Goal: Task Accomplishment & Management: Manage account settings

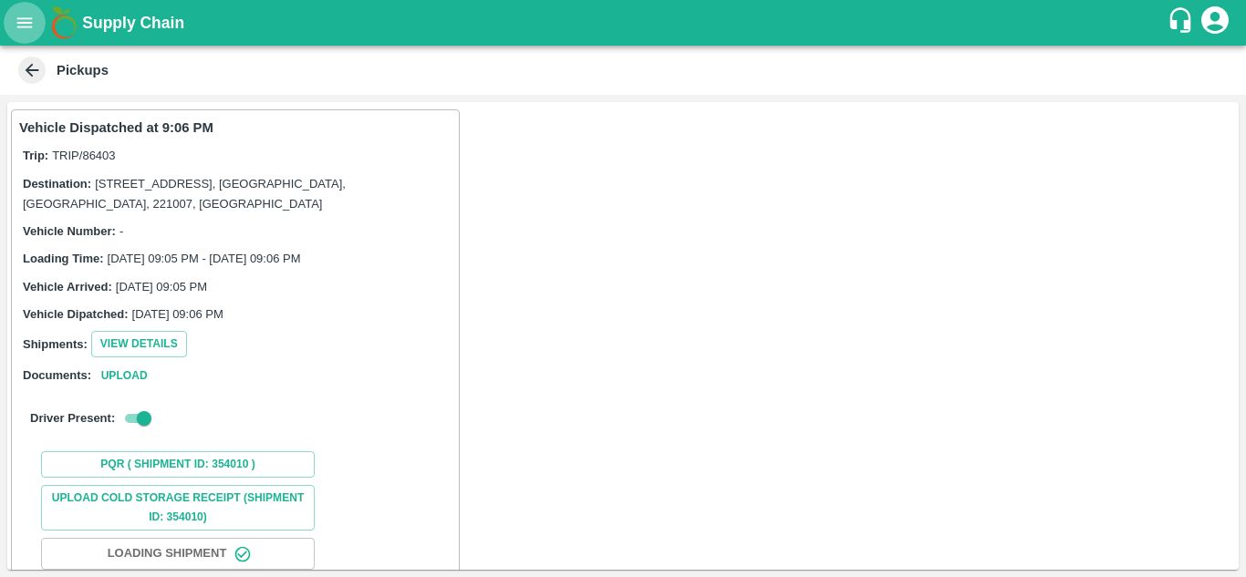
scroll to position [208, 0]
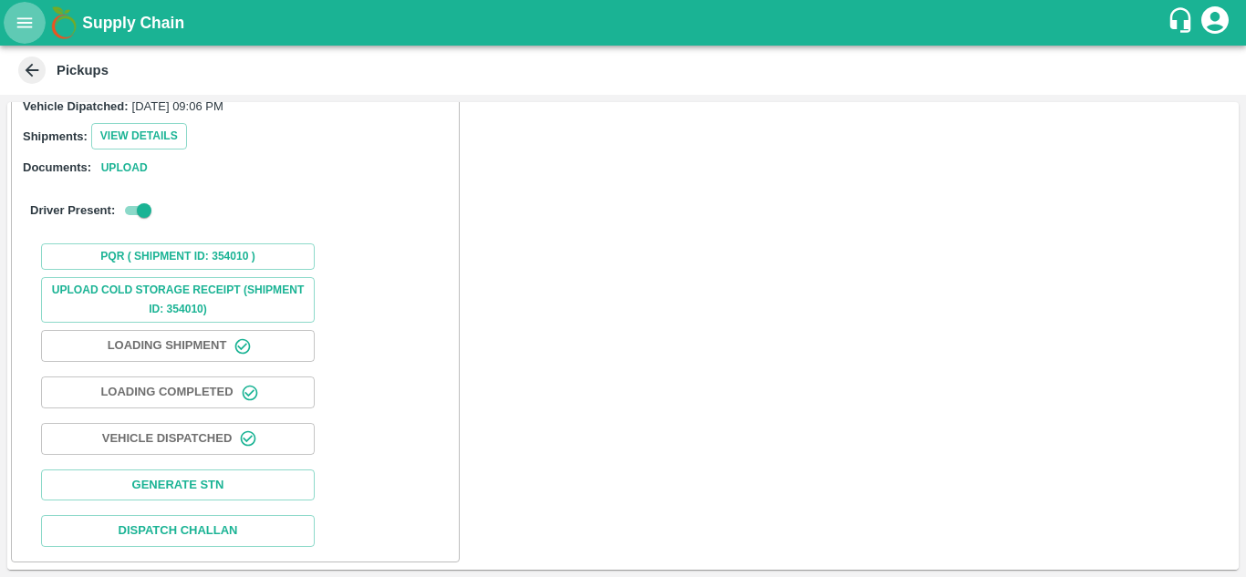
click at [29, 18] on icon "open drawer" at bounding box center [25, 22] width 16 height 10
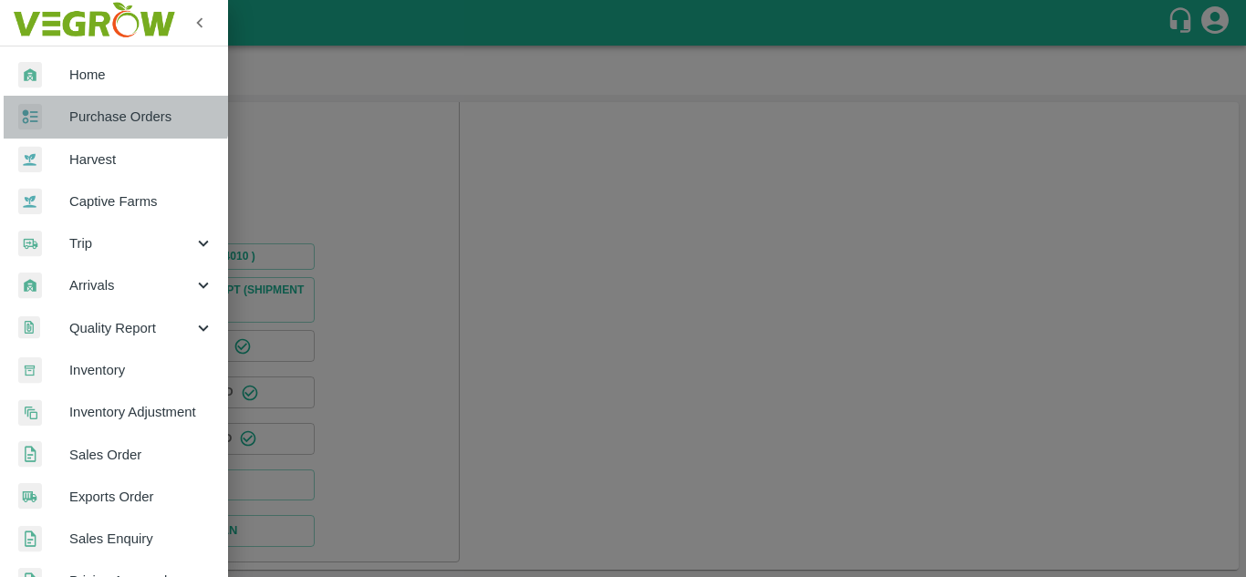
click at [115, 107] on span "Purchase Orders" at bounding box center [141, 117] width 144 height 20
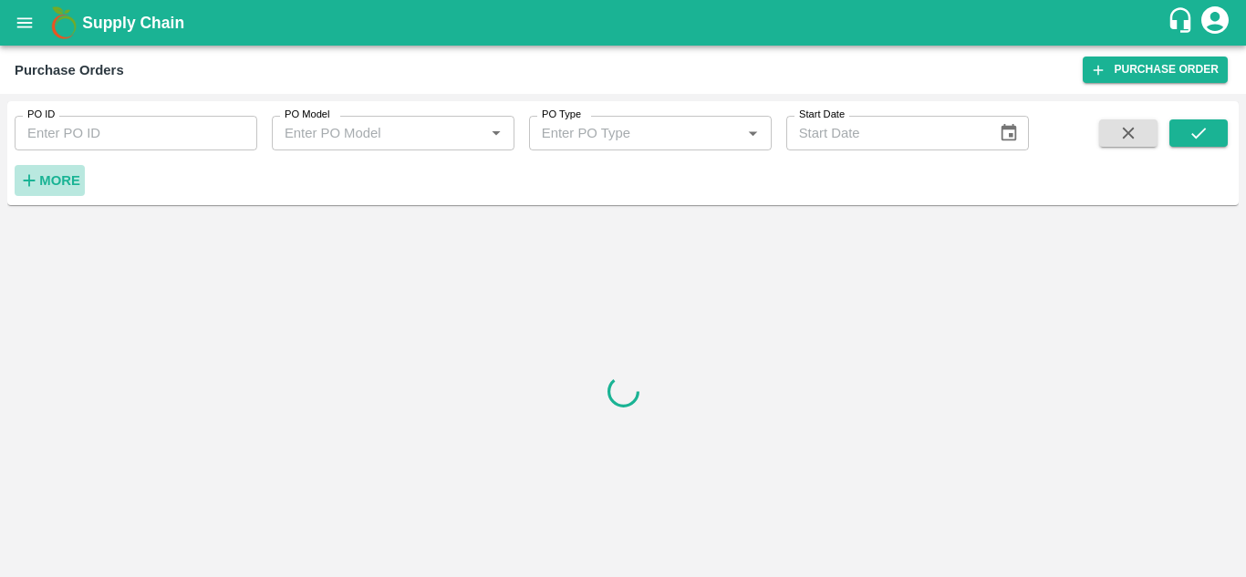
click at [56, 179] on strong "More" at bounding box center [59, 180] width 41 height 15
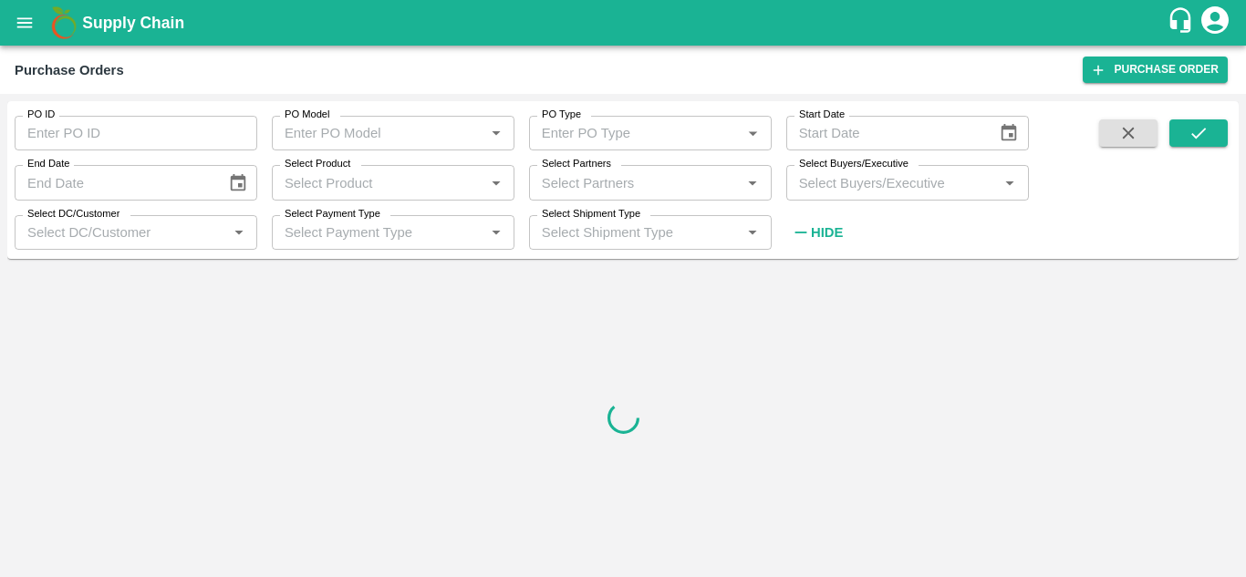
click at [843, 179] on input "Select Buyers/Executive" at bounding box center [893, 183] width 202 height 24
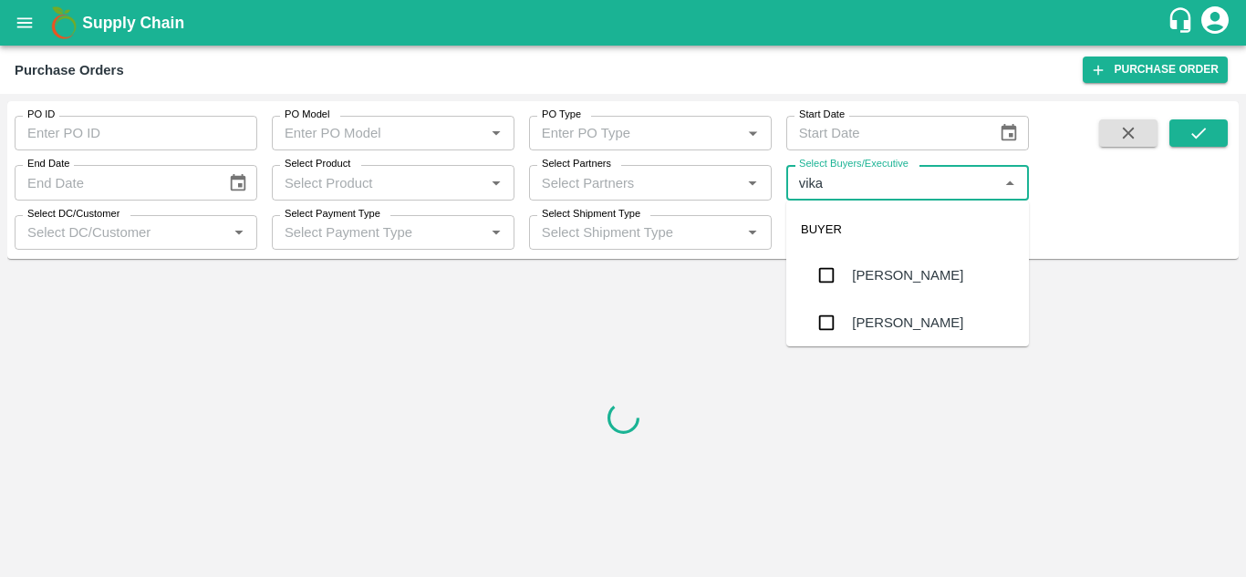
type input "vikas"
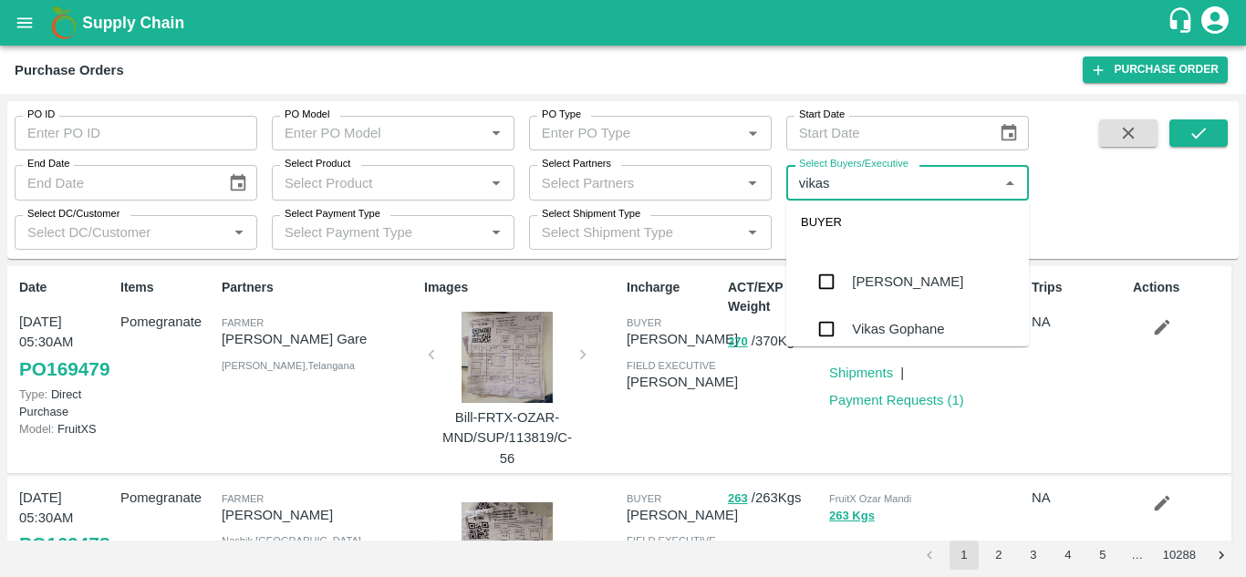
scroll to position [89, 0]
click at [882, 286] on div "[PERSON_NAME]" at bounding box center [907, 282] width 111 height 20
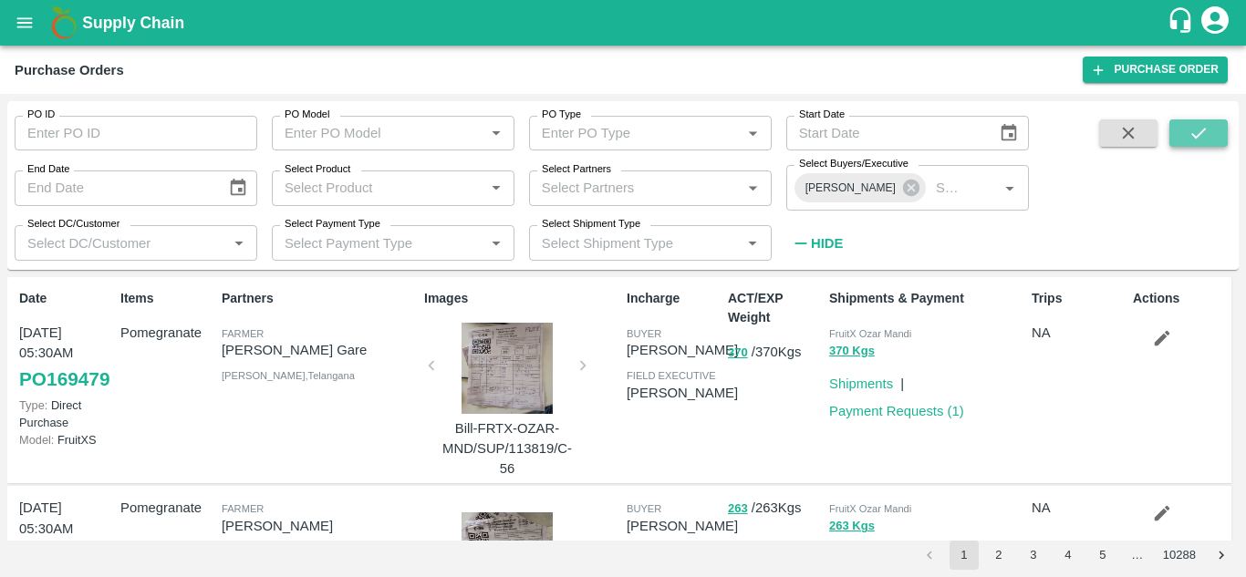
click at [1193, 126] on icon "submit" at bounding box center [1199, 133] width 20 height 20
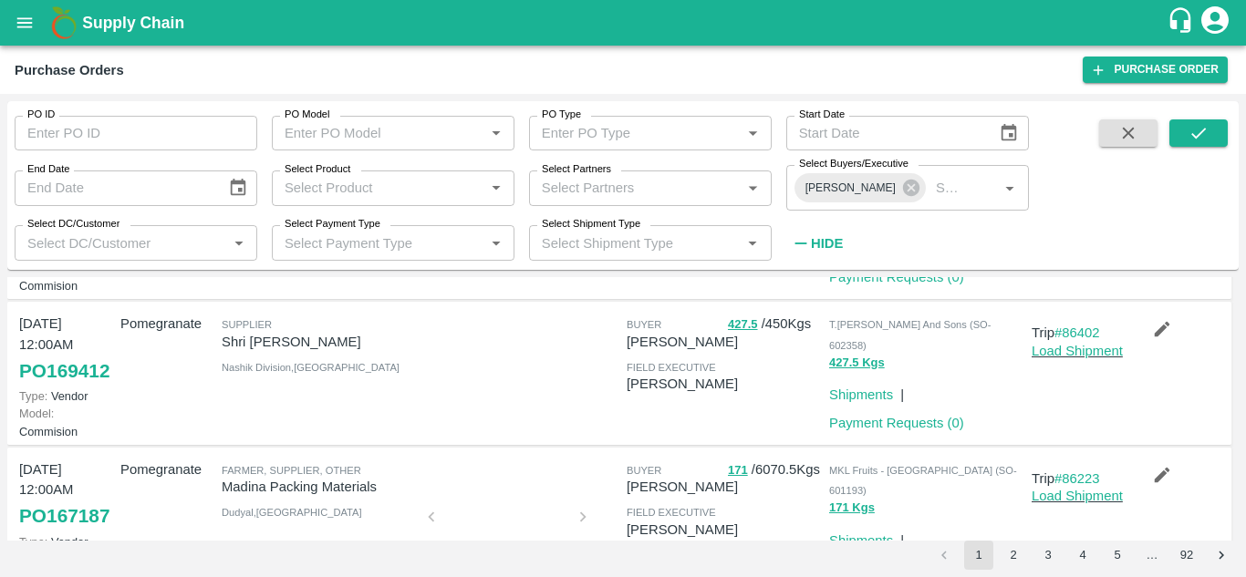
scroll to position [153, 0]
click at [53, 389] on link "PO 169412" at bounding box center [64, 372] width 90 height 33
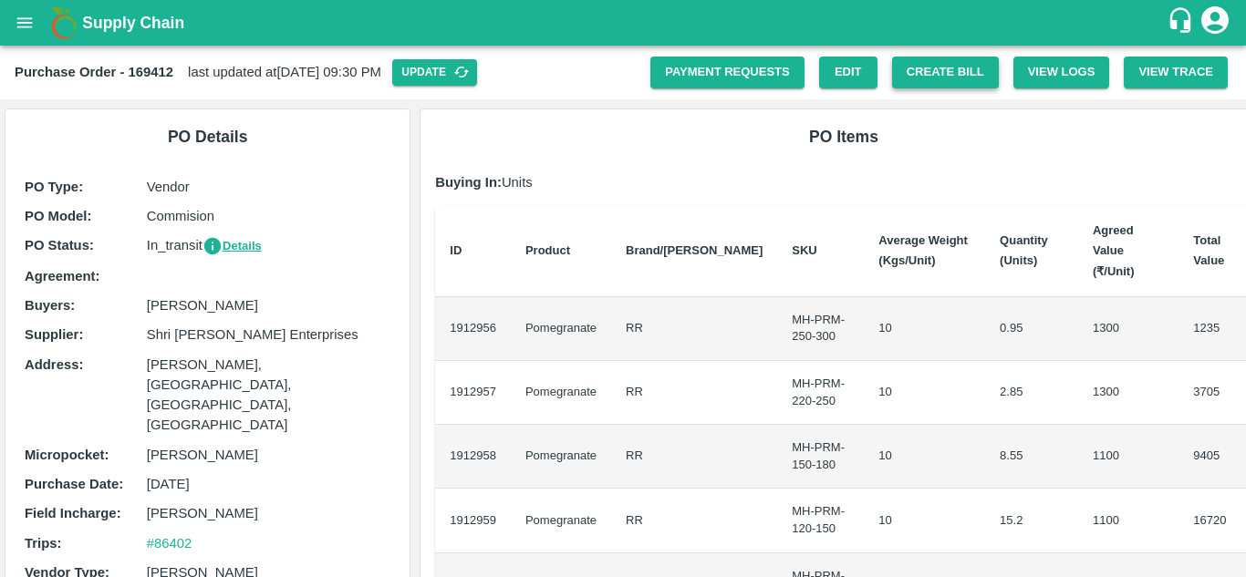
click at [928, 74] on button "Create Bill" at bounding box center [945, 73] width 107 height 32
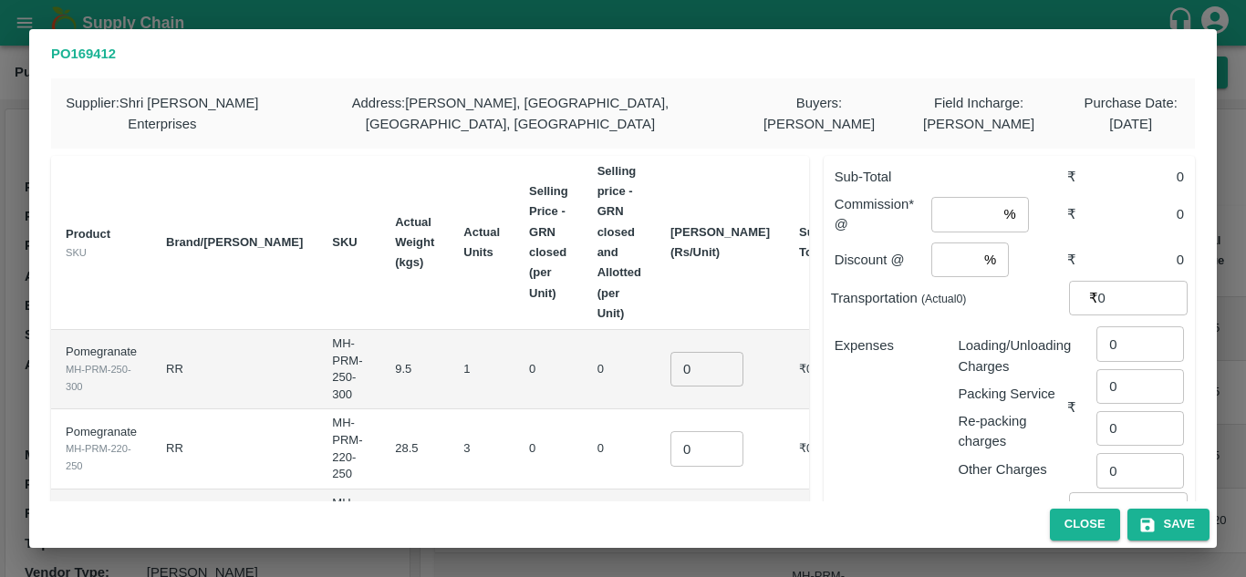
click at [700, 352] on input "0" at bounding box center [706, 369] width 73 height 35
type input "1400"
click at [686, 431] on input "0" at bounding box center [706, 448] width 73 height 35
type input "1300"
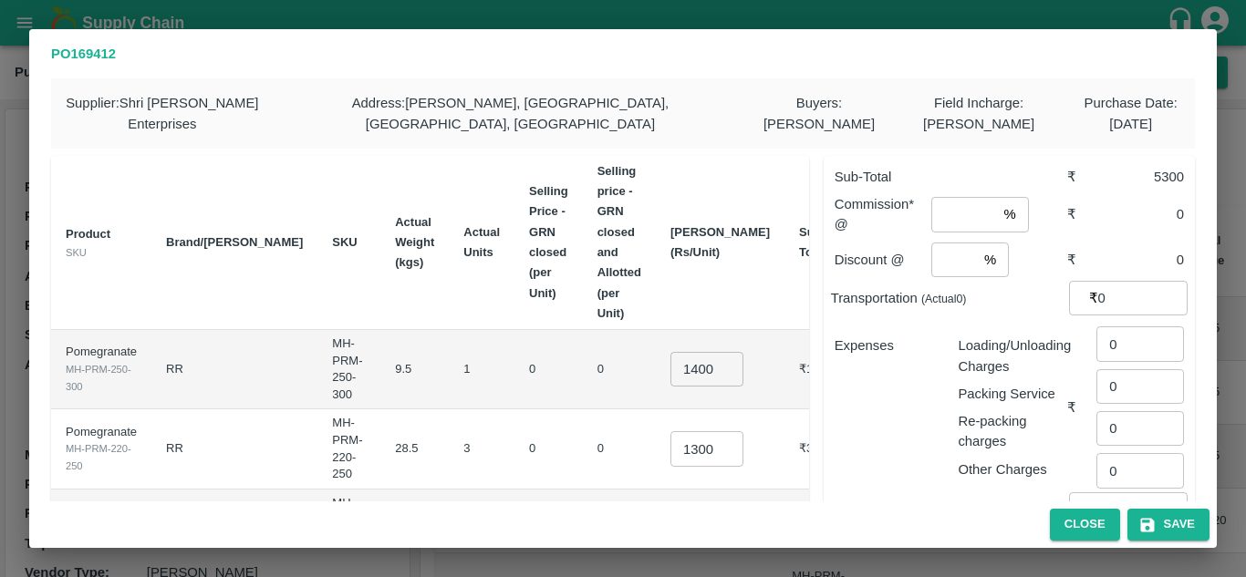
click at [681, 512] on input "0" at bounding box center [706, 529] width 73 height 35
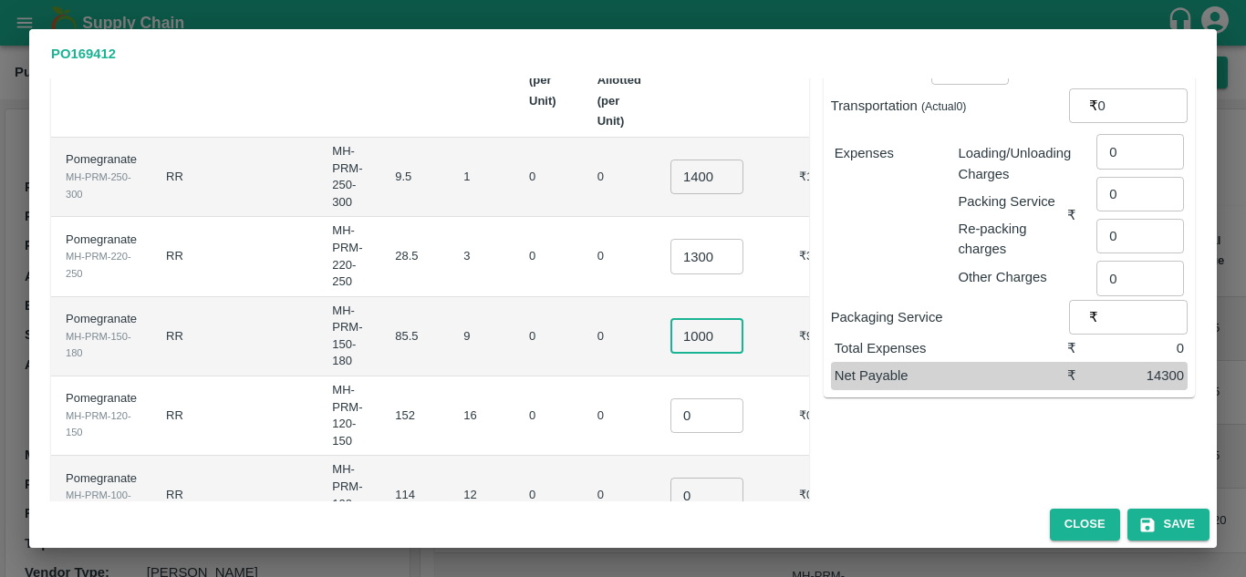
scroll to position [242, 0]
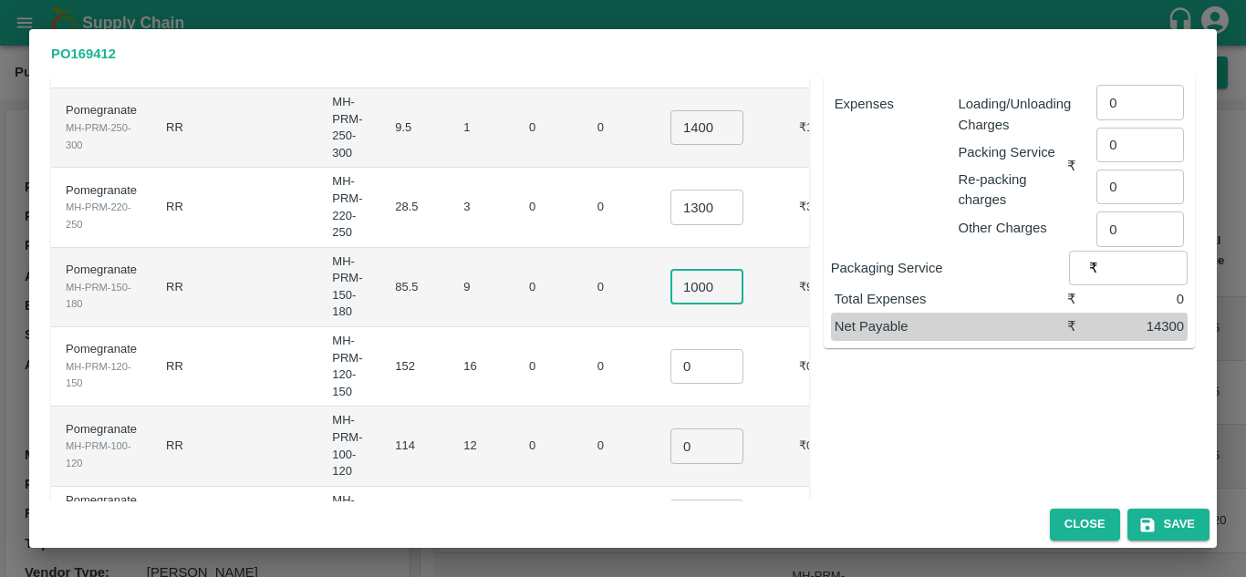
type input "1000"
click at [684, 349] on input "0" at bounding box center [706, 366] width 73 height 35
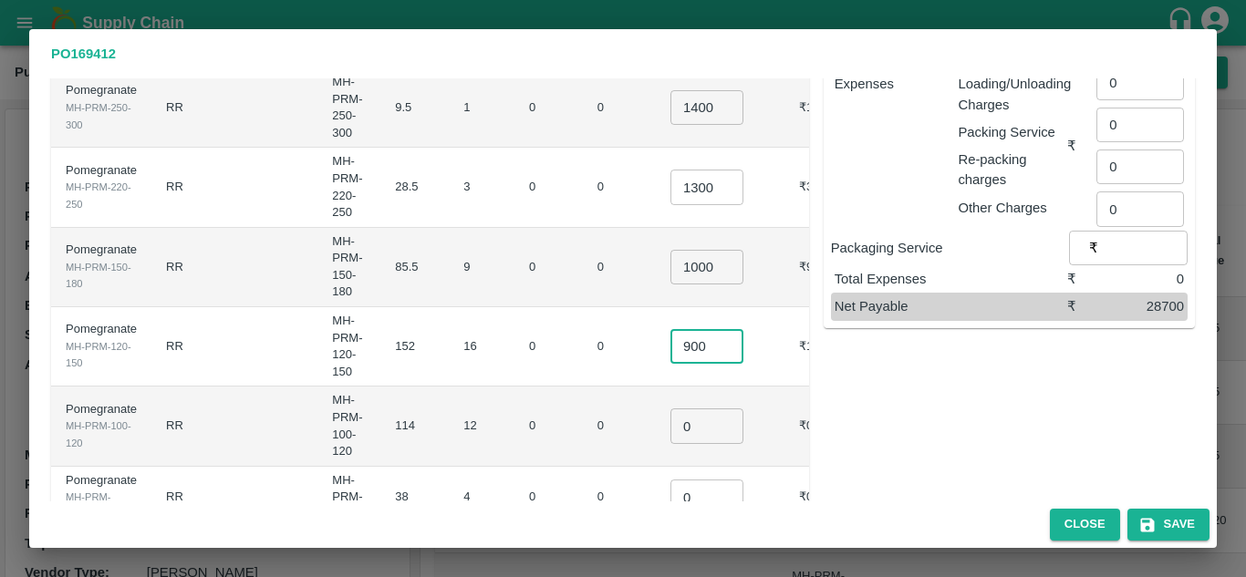
type input "900"
click at [680, 409] on input "0" at bounding box center [706, 426] width 73 height 35
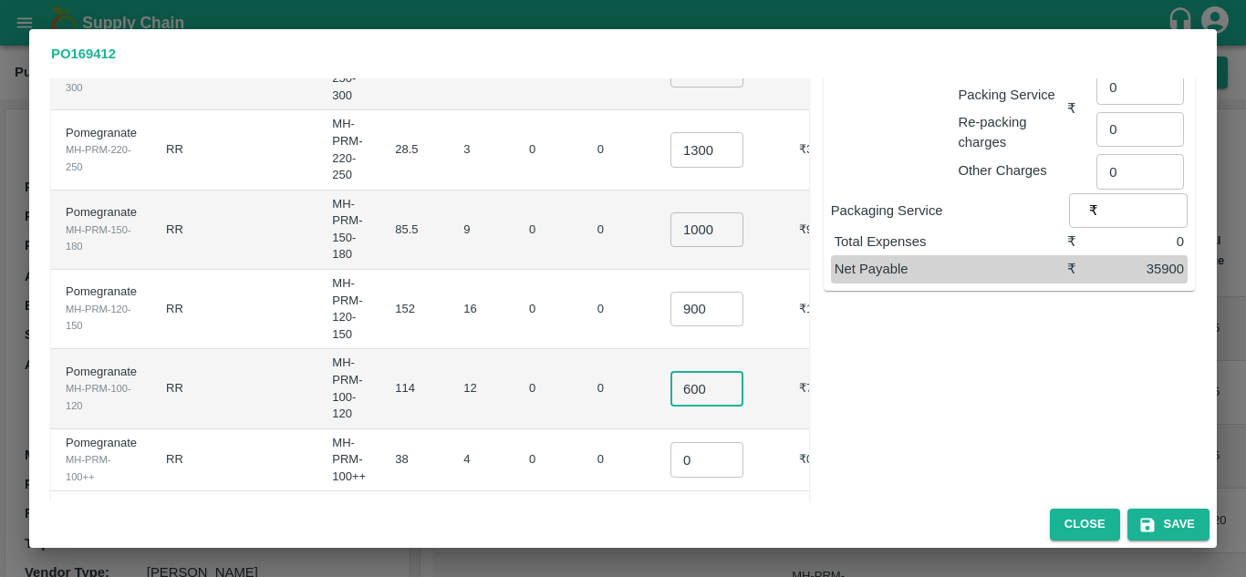
type input "600"
click at [683, 442] on input "0" at bounding box center [706, 459] width 73 height 35
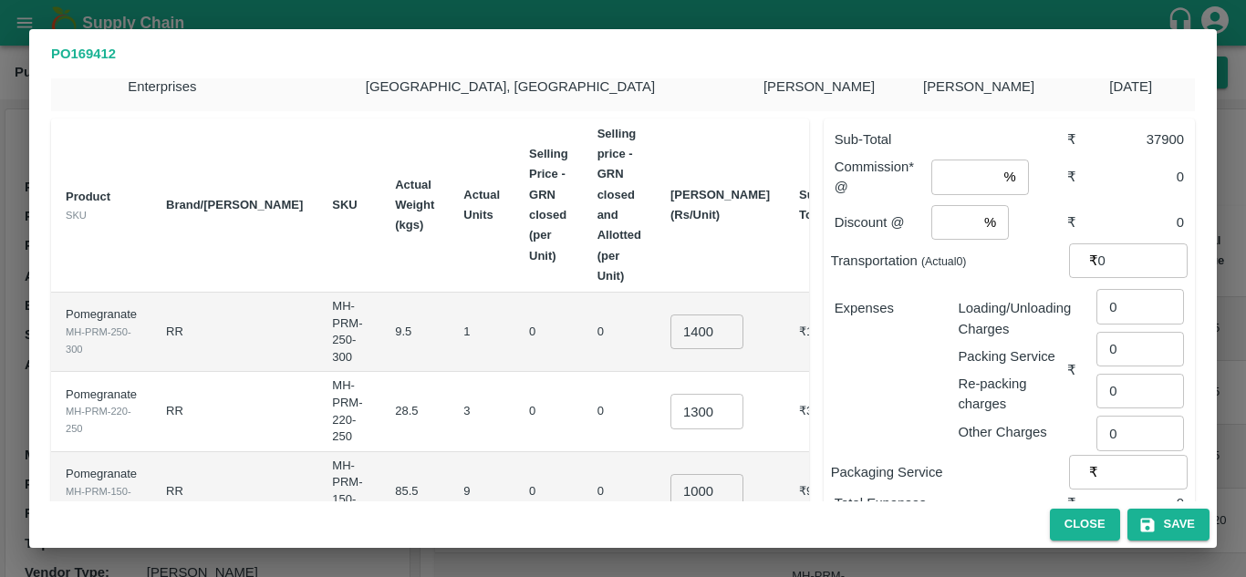
scroll to position [36, 0]
type input "500"
click at [953, 178] on input "number" at bounding box center [963, 178] width 65 height 35
type input "8"
click at [940, 244] on div "Transportation (Actual 0 ) ₹ 0 ​" at bounding box center [1009, 261] width 357 height 35
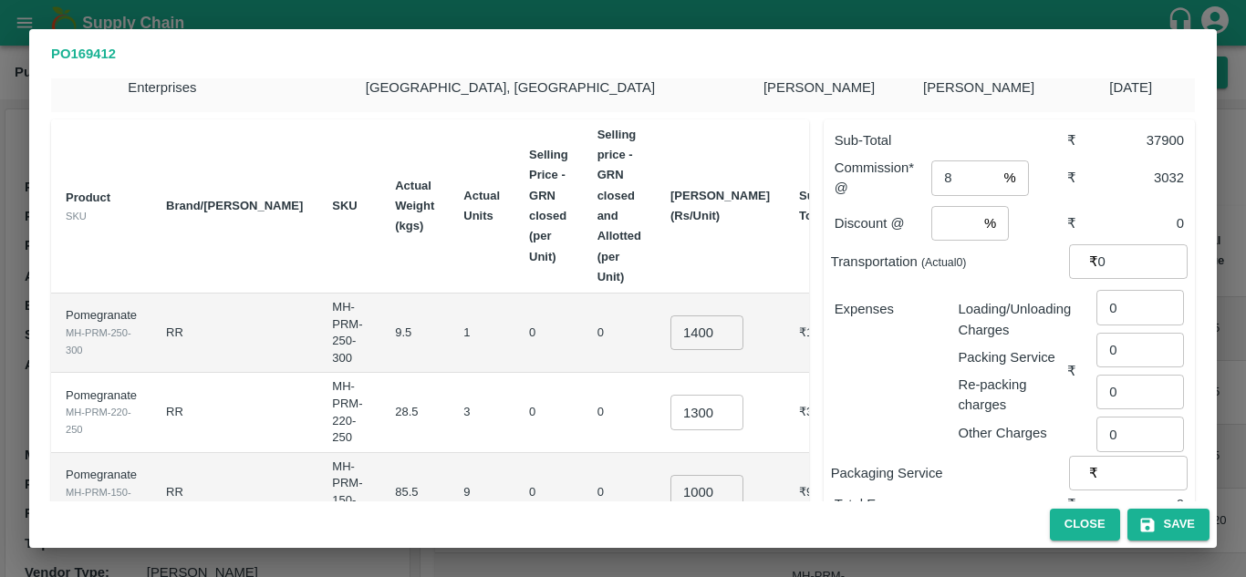
click at [945, 217] on input "number" at bounding box center [954, 223] width 46 height 35
type input "2"
click at [1122, 257] on input "0" at bounding box center [1142, 261] width 89 height 35
type input "2700"
click at [1130, 315] on input "0" at bounding box center [1140, 307] width 88 height 35
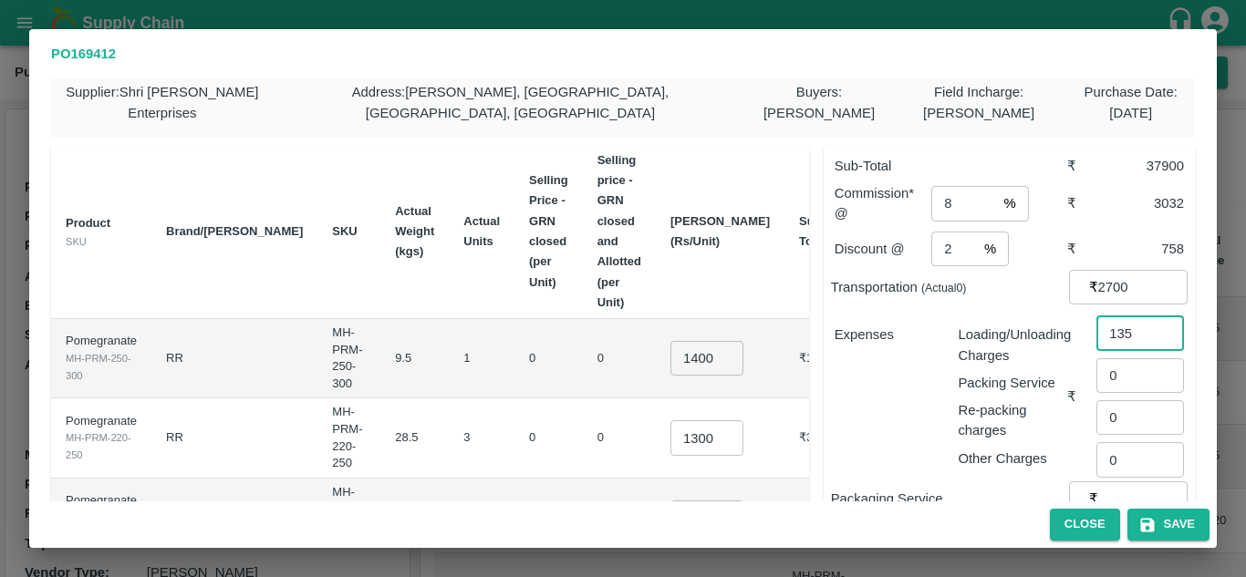
scroll to position [0, 0]
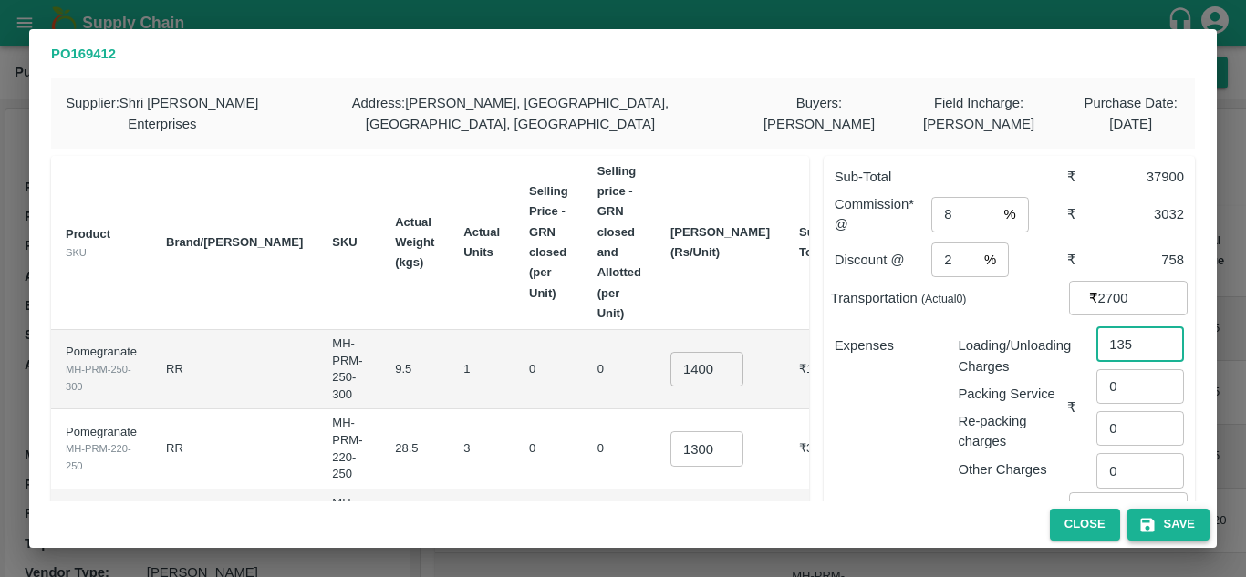
type input "135"
click at [1162, 524] on button "Save" at bounding box center [1168, 525] width 82 height 32
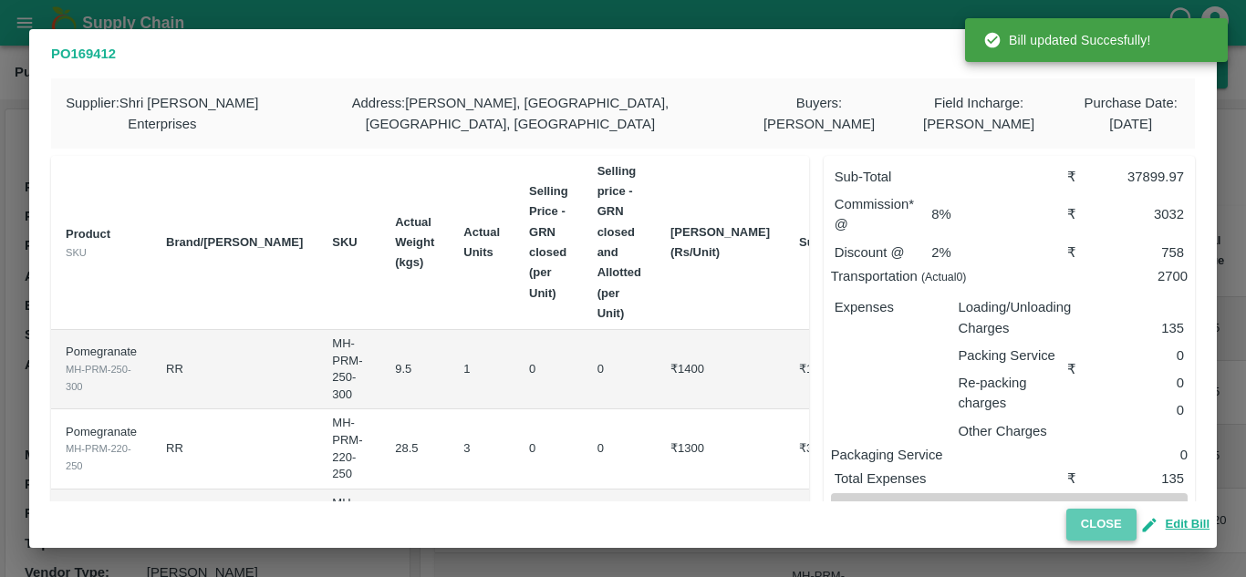
click at [1128, 524] on button "Close" at bounding box center [1101, 525] width 70 height 32
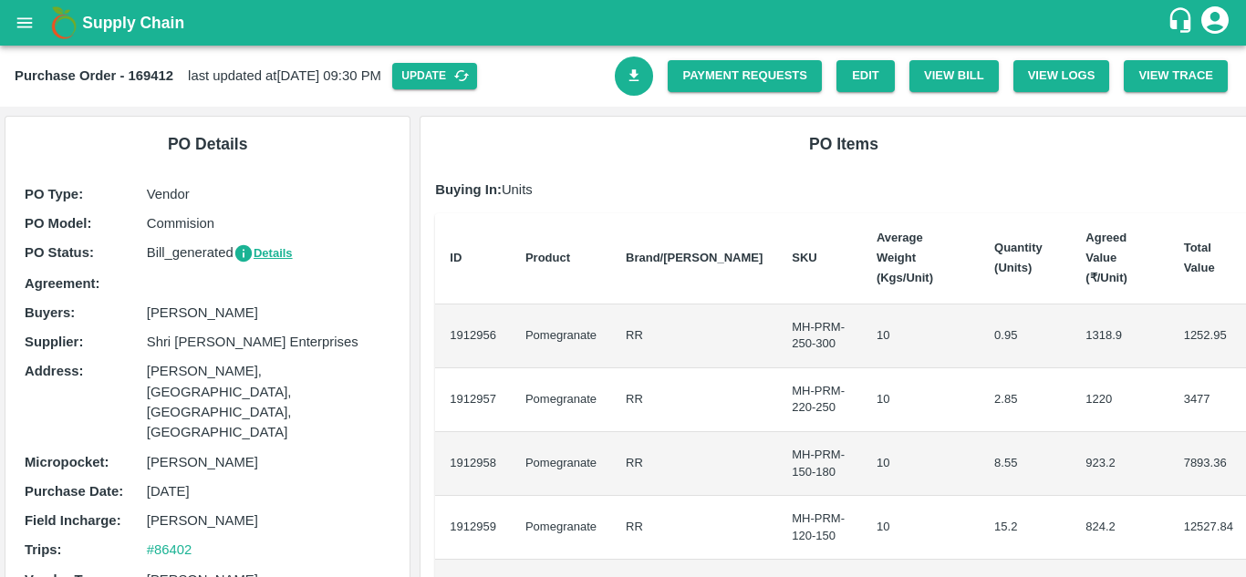
click at [629, 66] on link "Download Bill" at bounding box center [634, 76] width 39 height 39
click at [743, 81] on link "Payment Requests" at bounding box center [745, 76] width 154 height 32
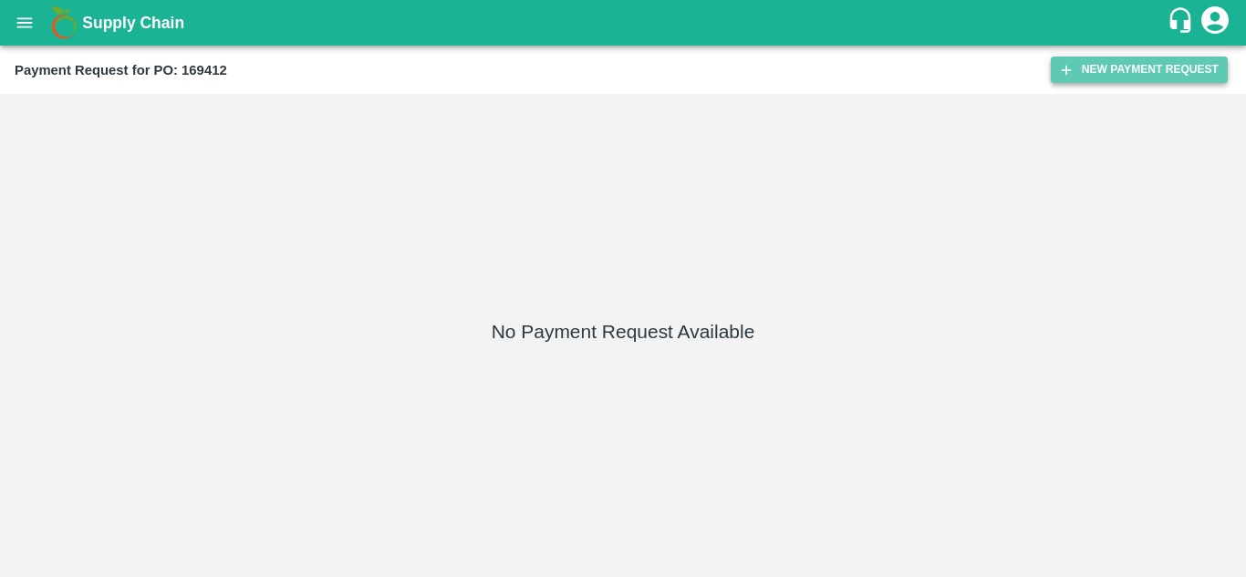
click at [1060, 70] on icon "button" at bounding box center [1066, 70] width 16 height 16
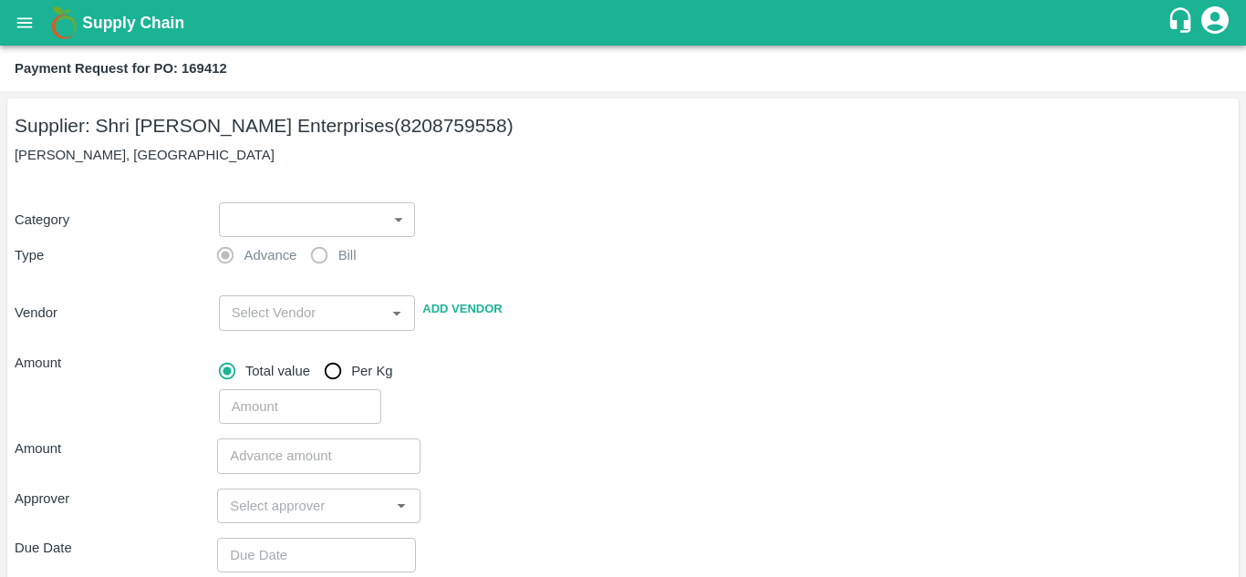
click at [287, 217] on body "Supply Chain Payment Request for PO: 169412 Supplier: Shri Laxmi Enterprises (8…" at bounding box center [623, 288] width 1246 height 577
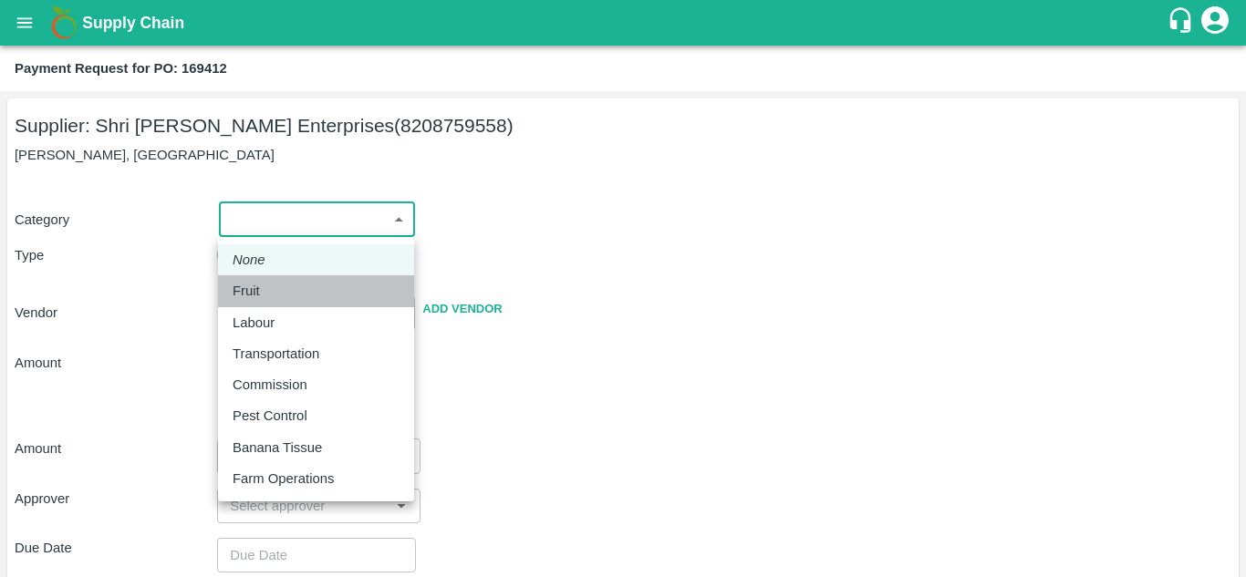
click at [252, 286] on p "Fruit" at bounding box center [246, 291] width 27 height 20
type input "1"
type input "Shri Laxmi Enterprises - 8208759558(Supplier)"
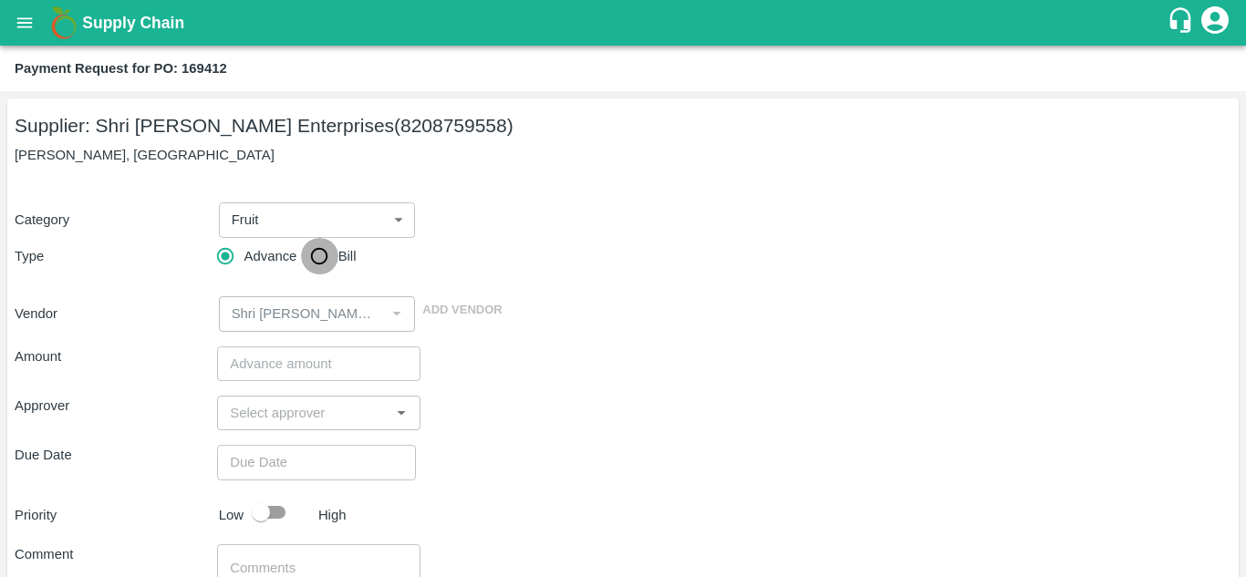
click at [337, 252] on input "Bill" at bounding box center [319, 256] width 36 height 36
radio input "true"
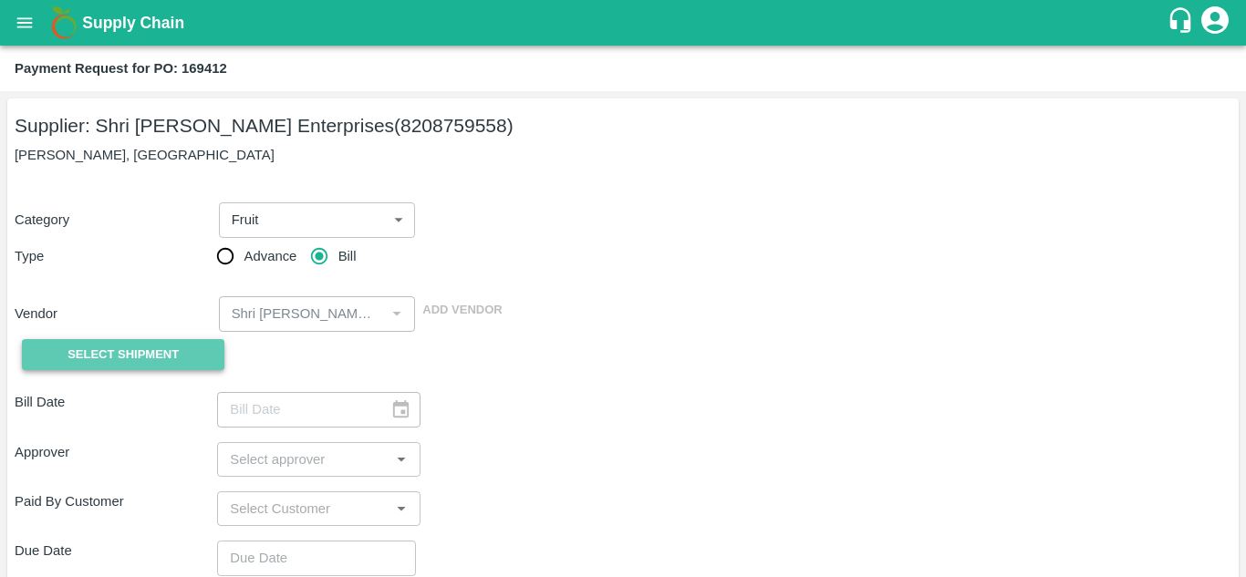
click at [202, 362] on button "Select Shipment" at bounding box center [123, 355] width 202 height 32
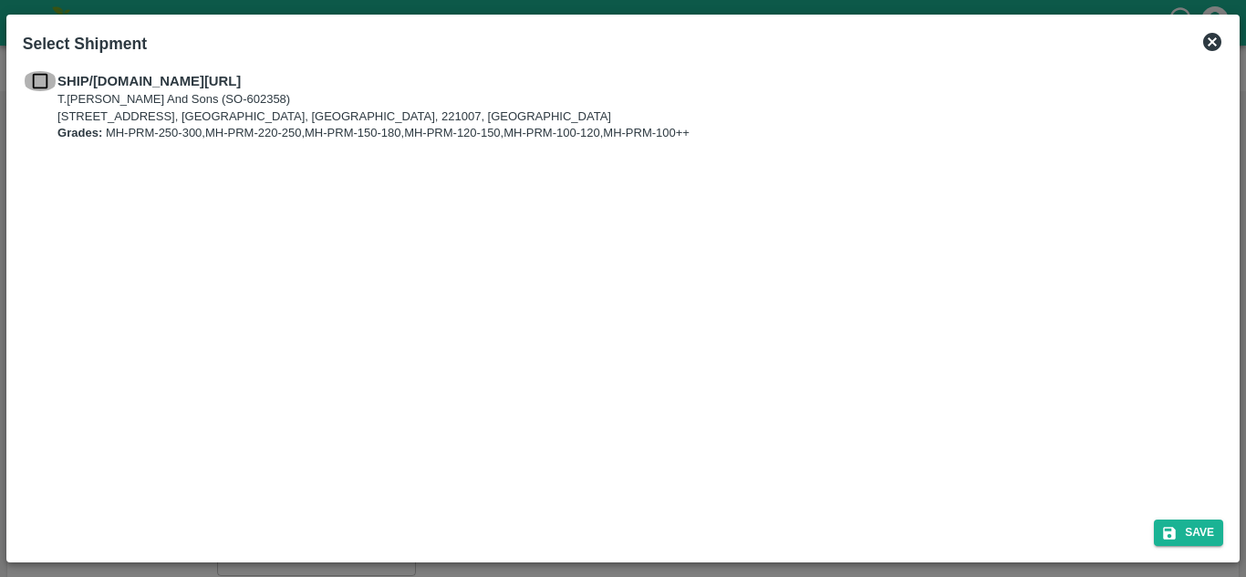
click at [32, 81] on input "checkbox" at bounding box center [40, 81] width 35 height 20
checkbox input "true"
click at [1171, 527] on icon "submit" at bounding box center [1169, 533] width 13 height 13
type input "13/08/2025"
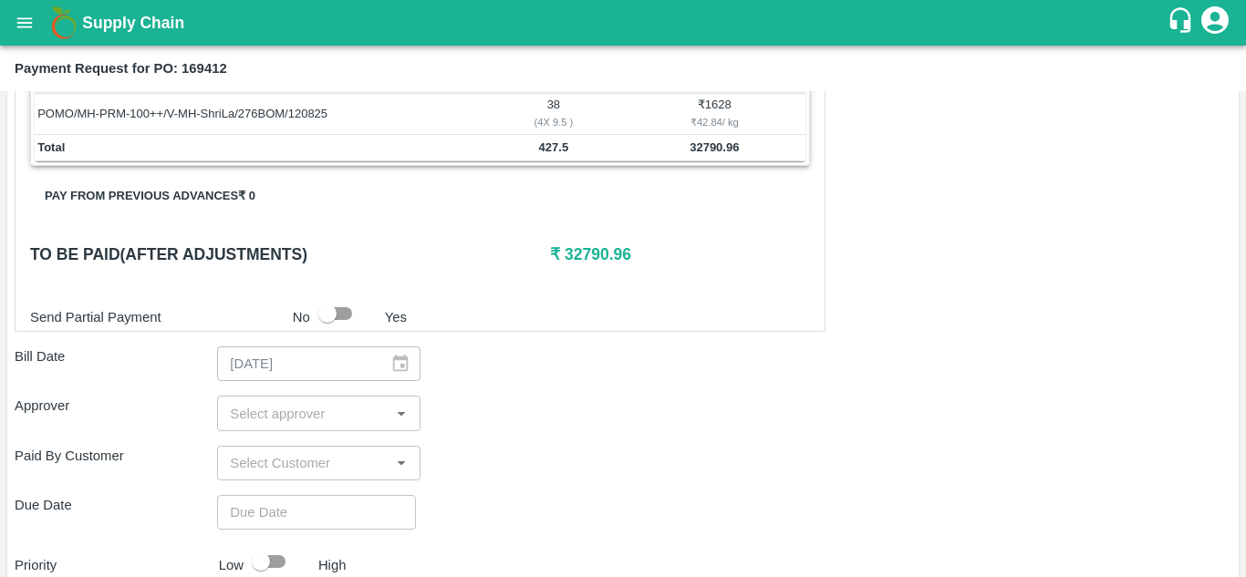
scroll to position [562, 0]
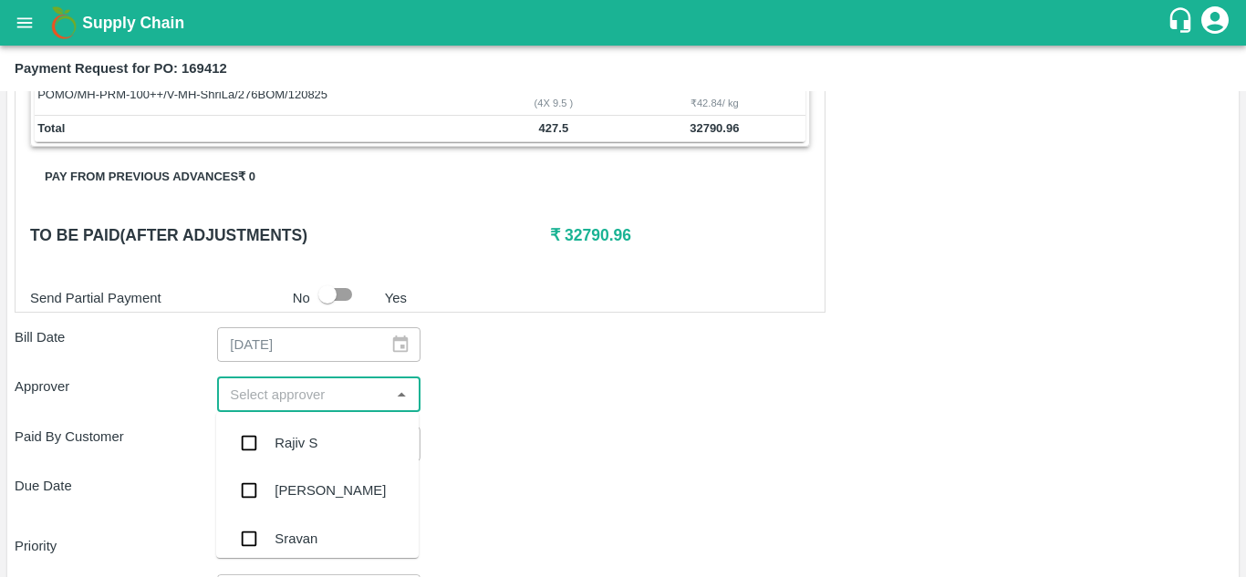
click at [243, 404] on input "input" at bounding box center [303, 394] width 161 height 24
type input "muku"
click at [252, 436] on input "checkbox" at bounding box center [249, 443] width 36 height 36
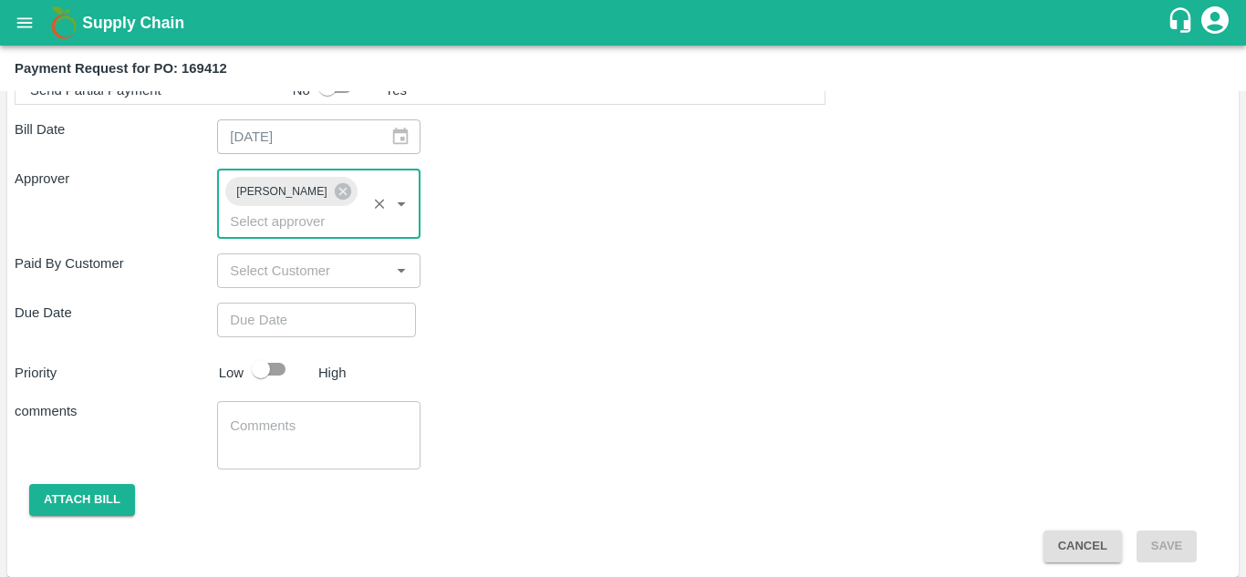
scroll to position [771, 0]
type input "DD/MM/YYYY hh:mm aa"
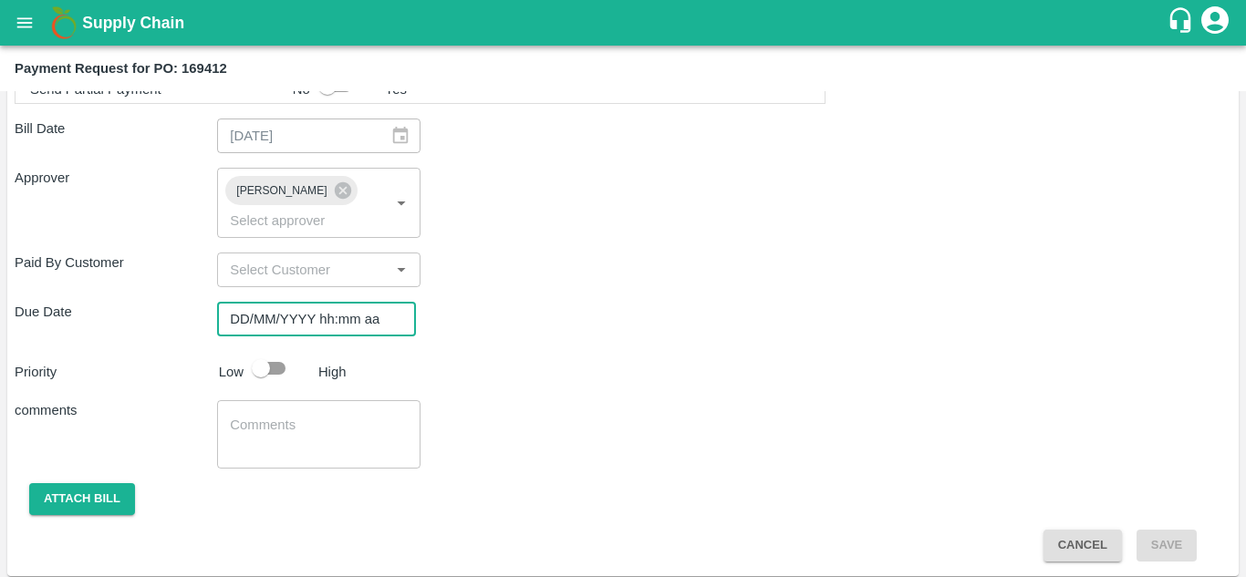
click at [251, 323] on input "DD/MM/YYYY hh:mm aa" at bounding box center [310, 319] width 186 height 35
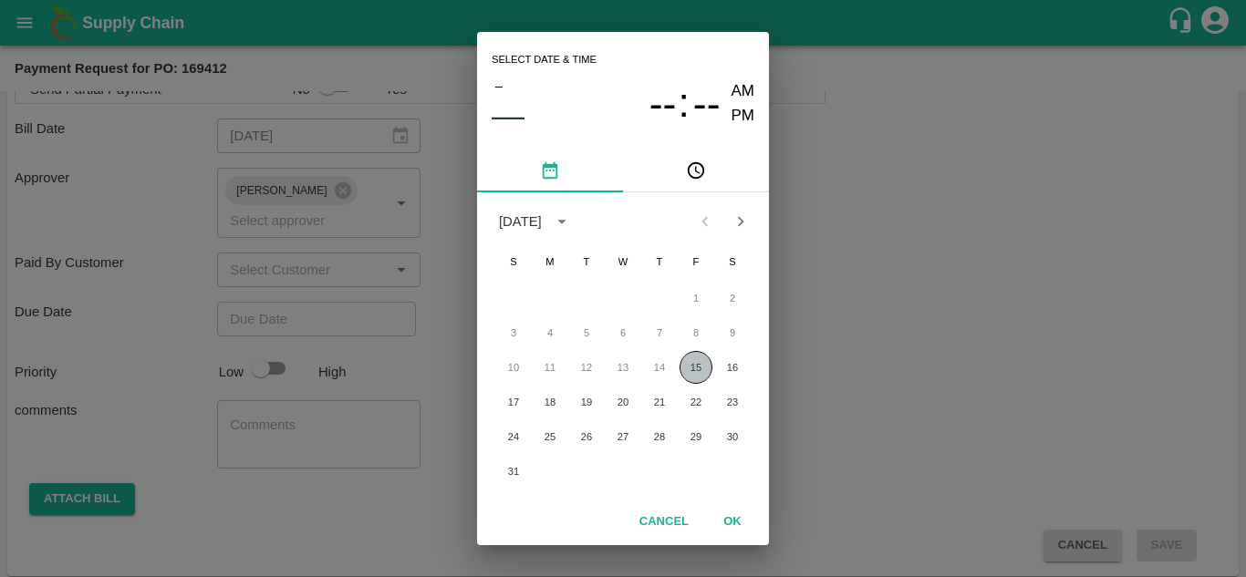
click at [688, 362] on button "15" at bounding box center [696, 367] width 33 height 33
type input "15/08/2025 12:00 AM"
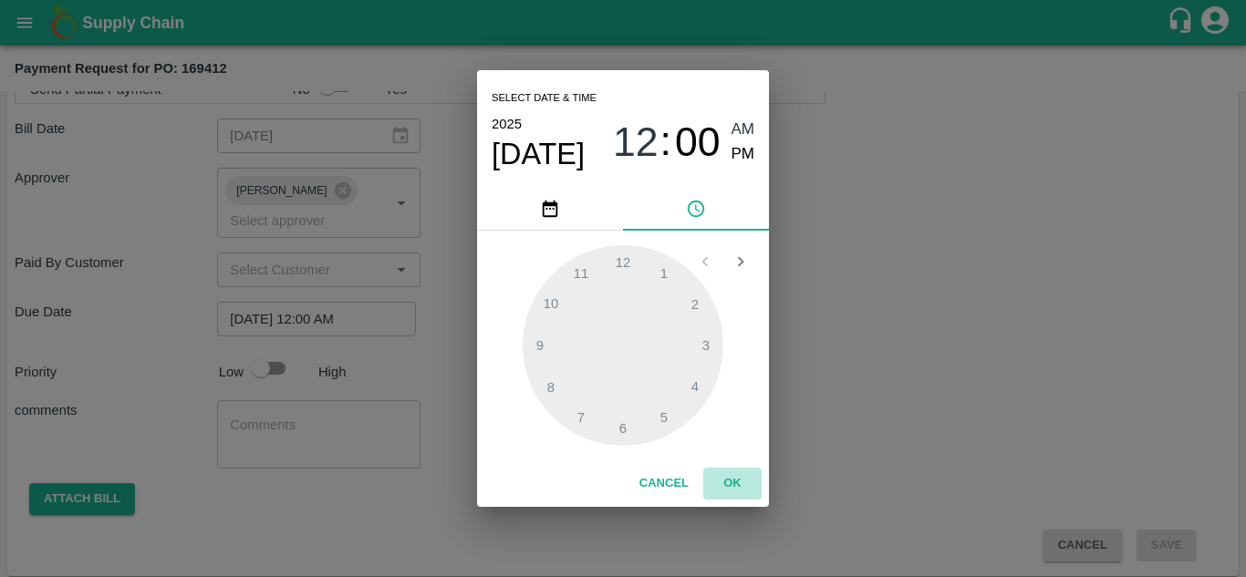
click at [733, 472] on button "OK" at bounding box center [732, 484] width 58 height 32
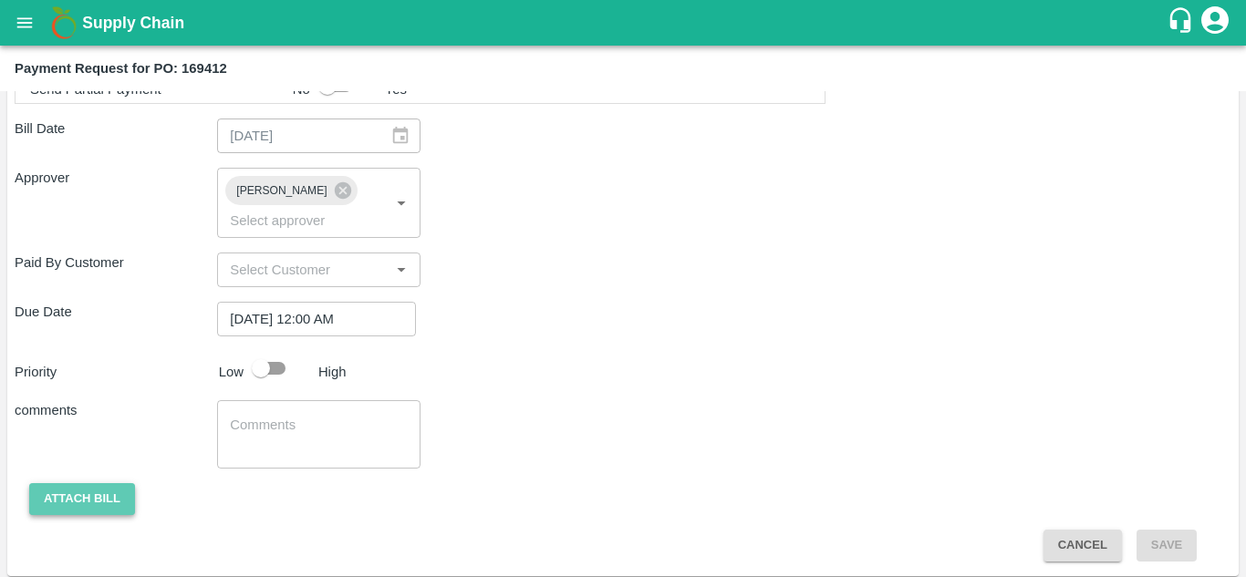
click at [90, 495] on button "Attach bill" at bounding box center [82, 499] width 106 height 32
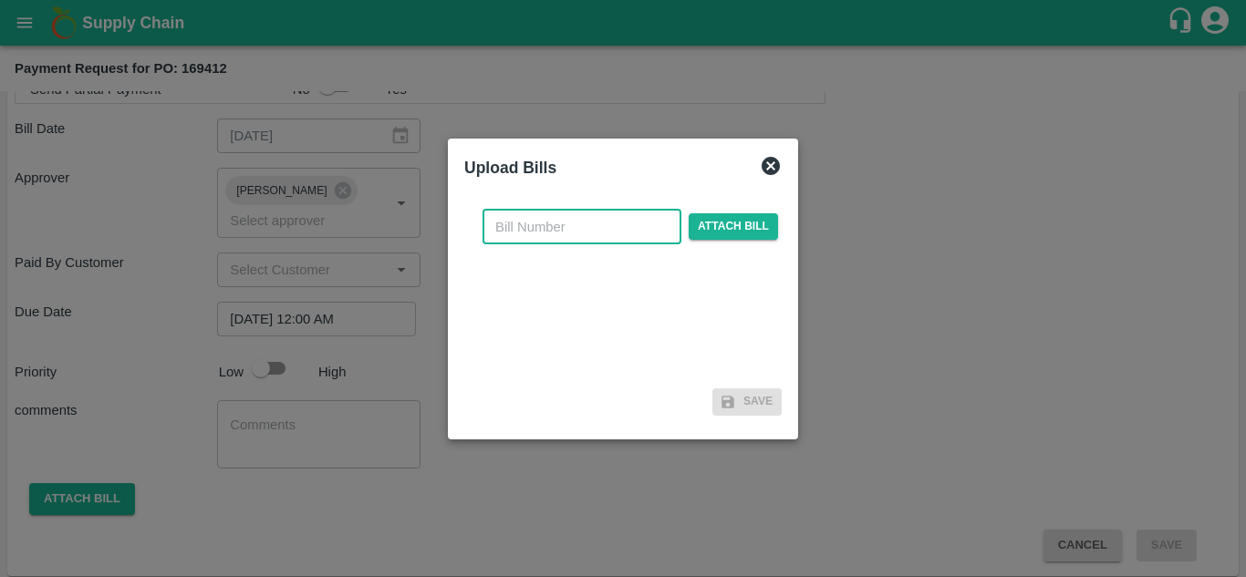
click at [504, 223] on input "text" at bounding box center [582, 227] width 199 height 35
type input "169412"
click at [735, 229] on span "Attach bill" at bounding box center [733, 226] width 89 height 26
click at [0, 0] on input "Attach bill" at bounding box center [0, 0] width 0 height 0
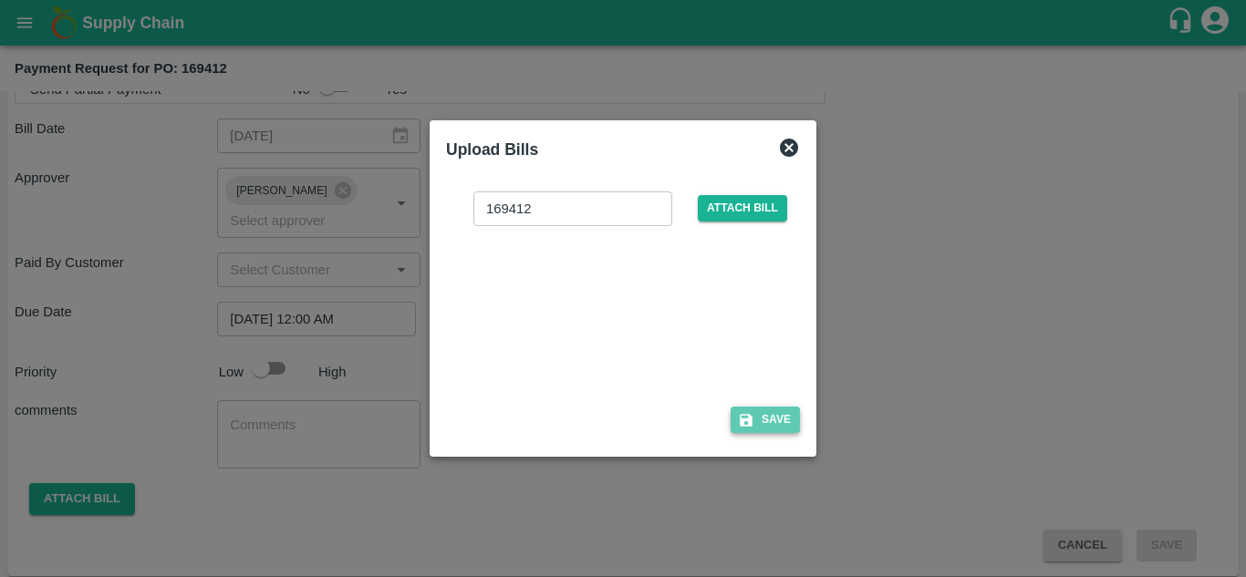
click at [745, 412] on icon "button" at bounding box center [746, 420] width 16 height 16
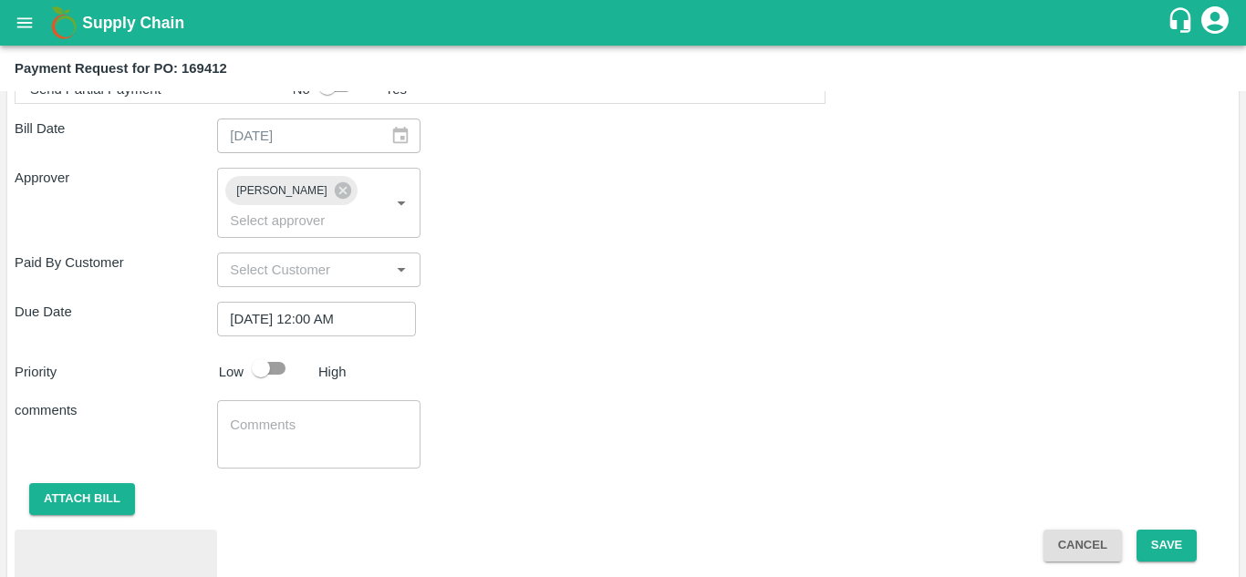
scroll to position [874, 0]
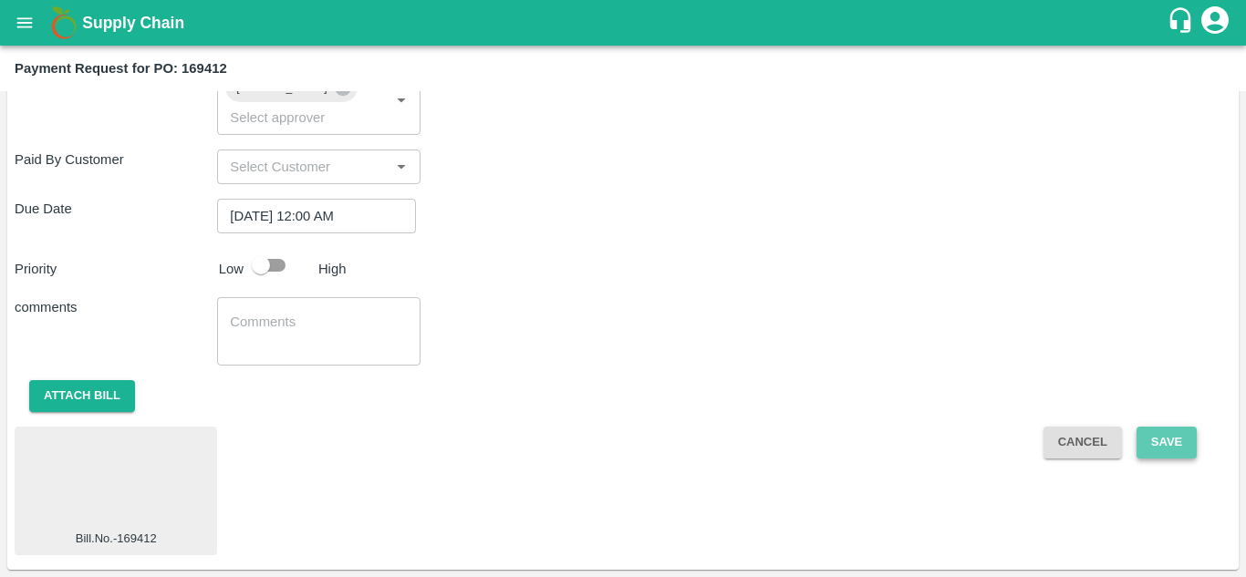
click at [1171, 442] on button "Save" at bounding box center [1167, 443] width 60 height 32
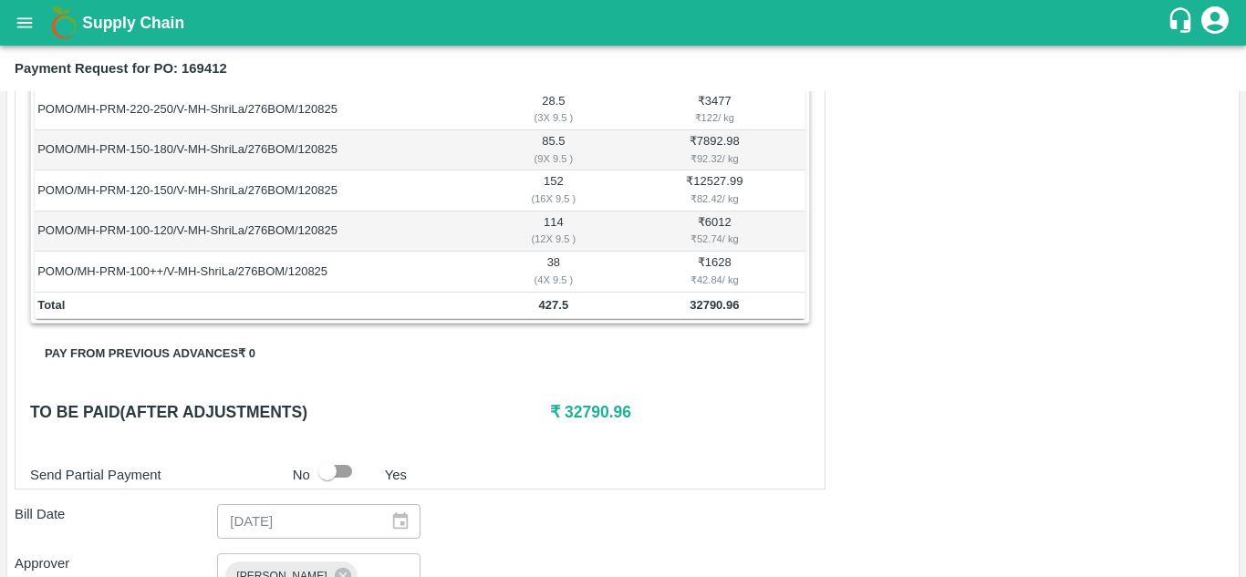
scroll to position [0, 0]
